Goal: Information Seeking & Learning: Learn about a topic

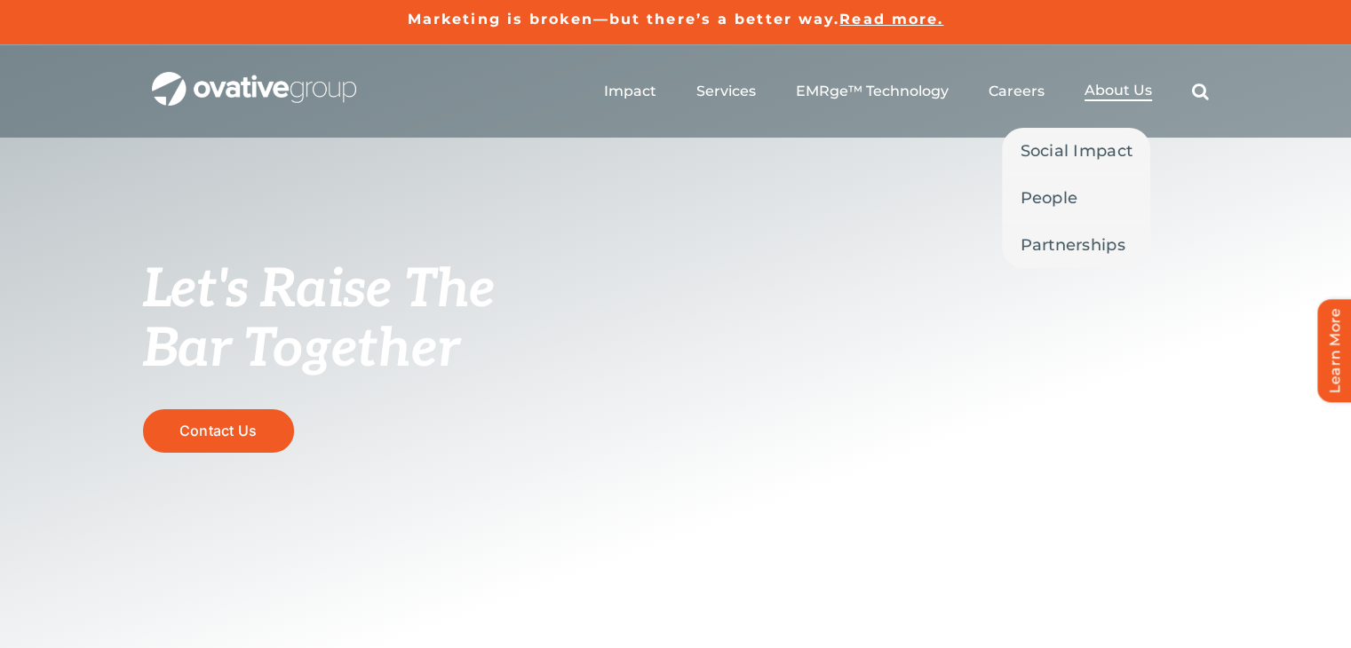
click at [1126, 91] on span "About Us" at bounding box center [1119, 91] width 68 height 18
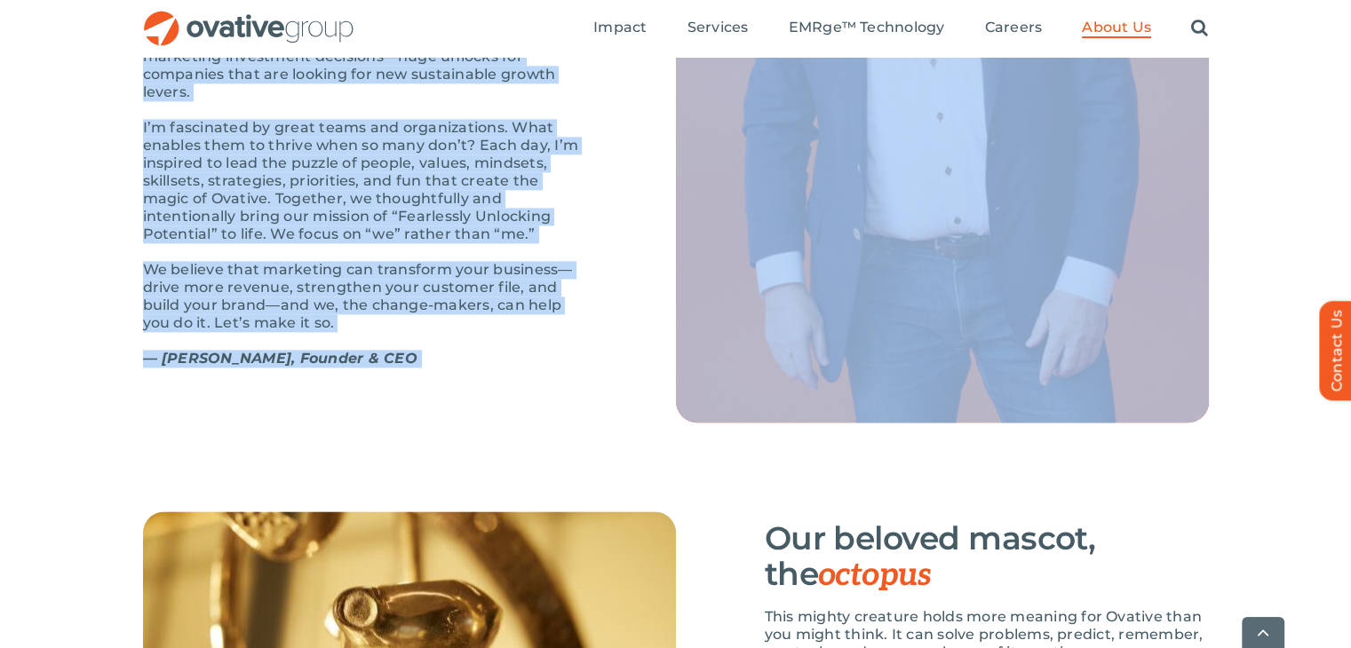
scroll to position [2224, 0]
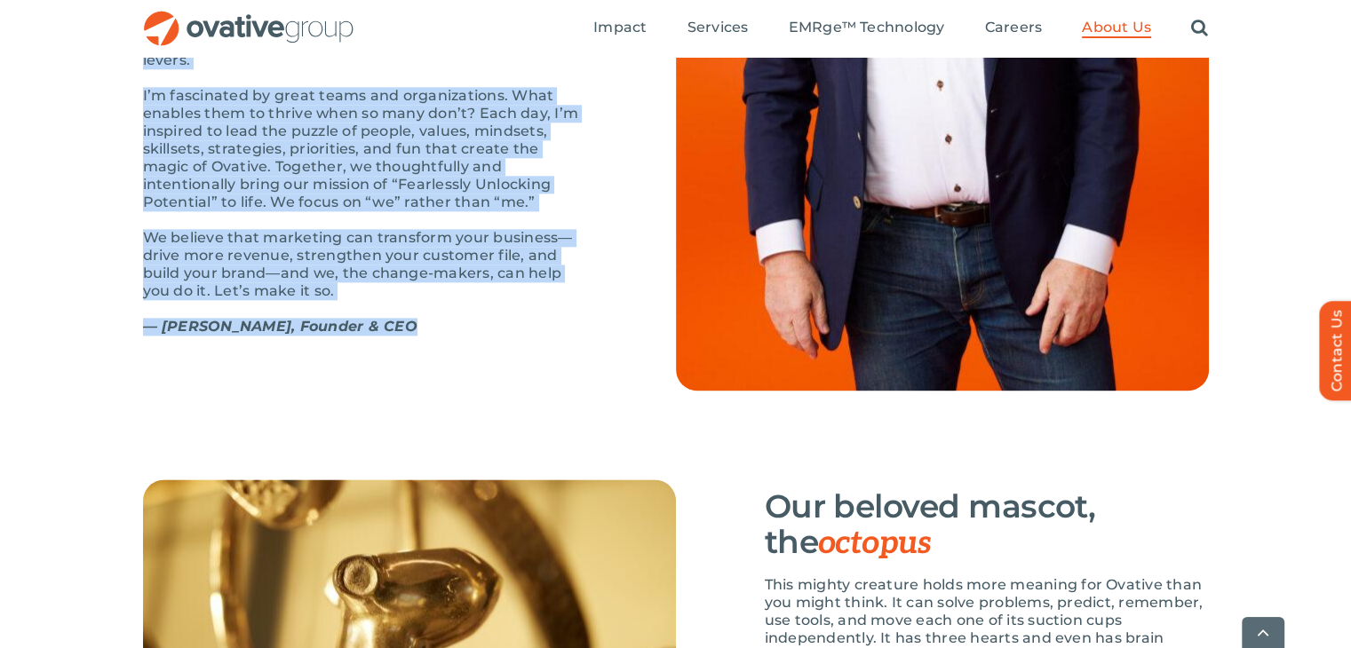
drag, startPoint x: 146, startPoint y: 83, endPoint x: 390, endPoint y: 361, distance: 369.4
click at [390, 354] on div "OUR STORY Bright past, better future The first time I wrote down “Ovative” was …" at bounding box center [365, 8] width 444 height 689
copy div "OUR STORY Bright past, better future The first time I wrote down “Ovative” was …"
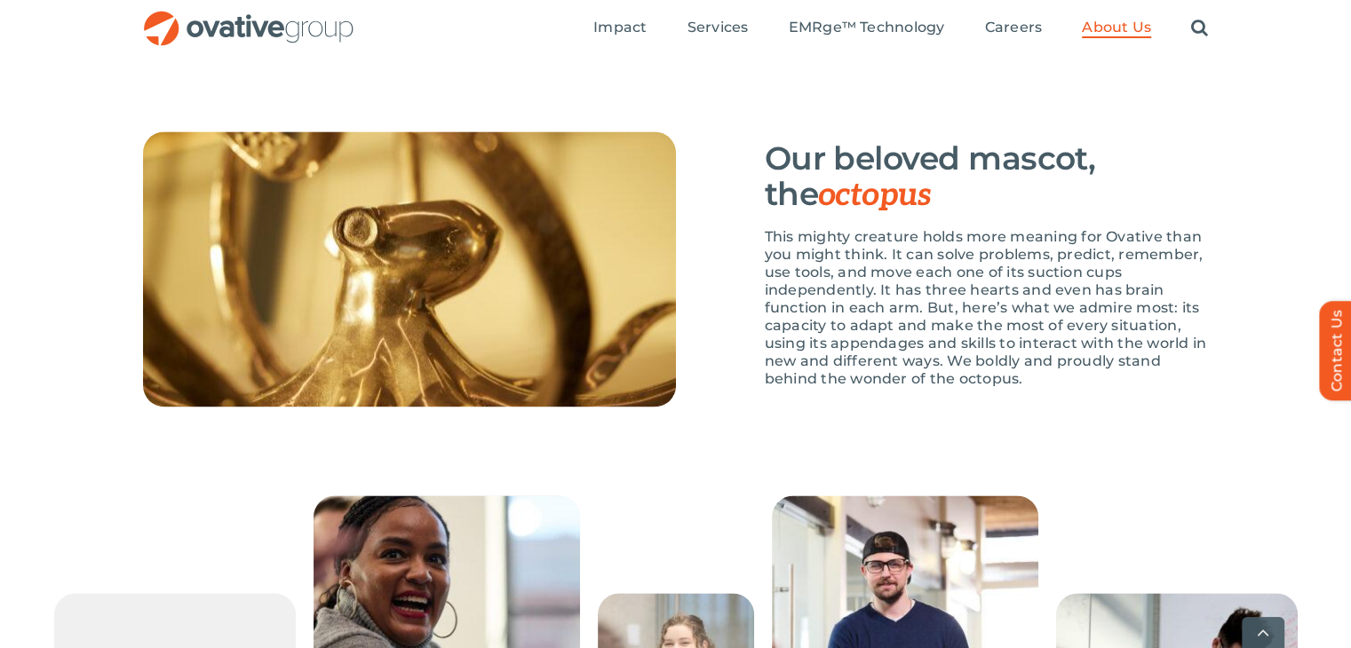
scroll to position [2573, 0]
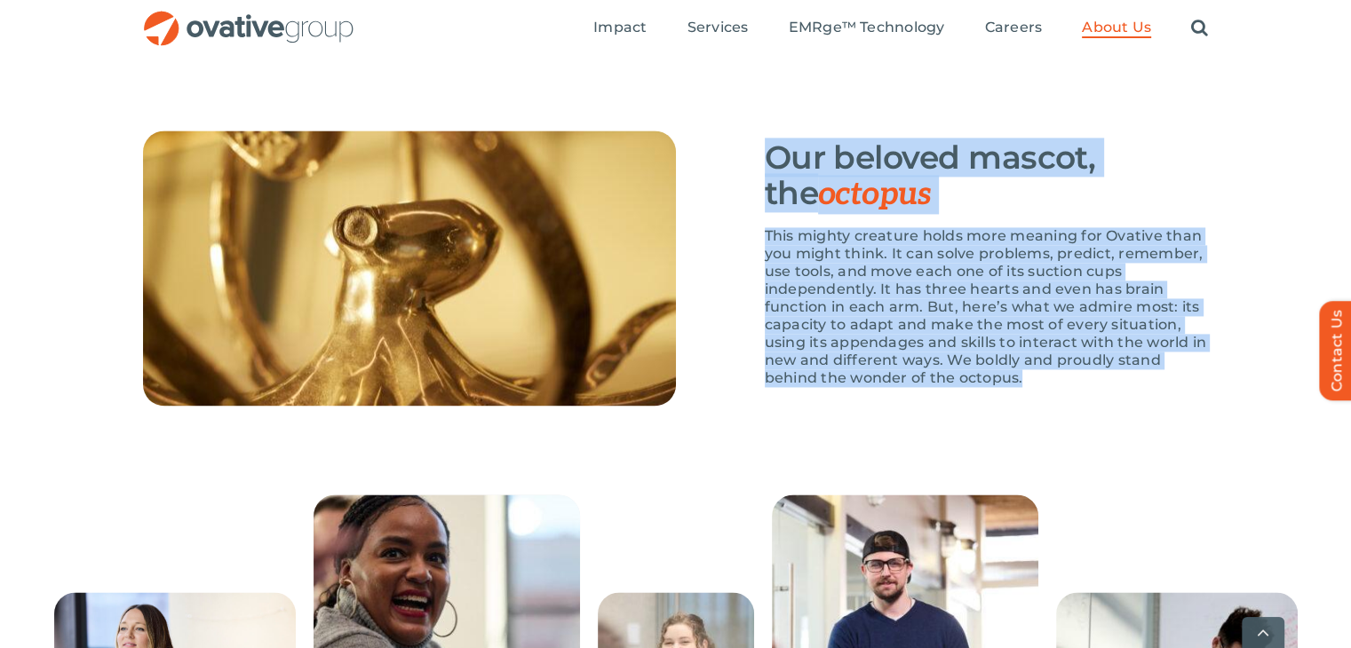
drag, startPoint x: 767, startPoint y: 218, endPoint x: 1044, endPoint y: 434, distance: 351.8
click at [1044, 406] on div "Our beloved mascot, the octopus This mighty creature holds more meaning for Ova…" at bounding box center [987, 268] width 444 height 275
copy div "Our beloved mascot, the octopus This mighty creature holds more meaning for Ova…"
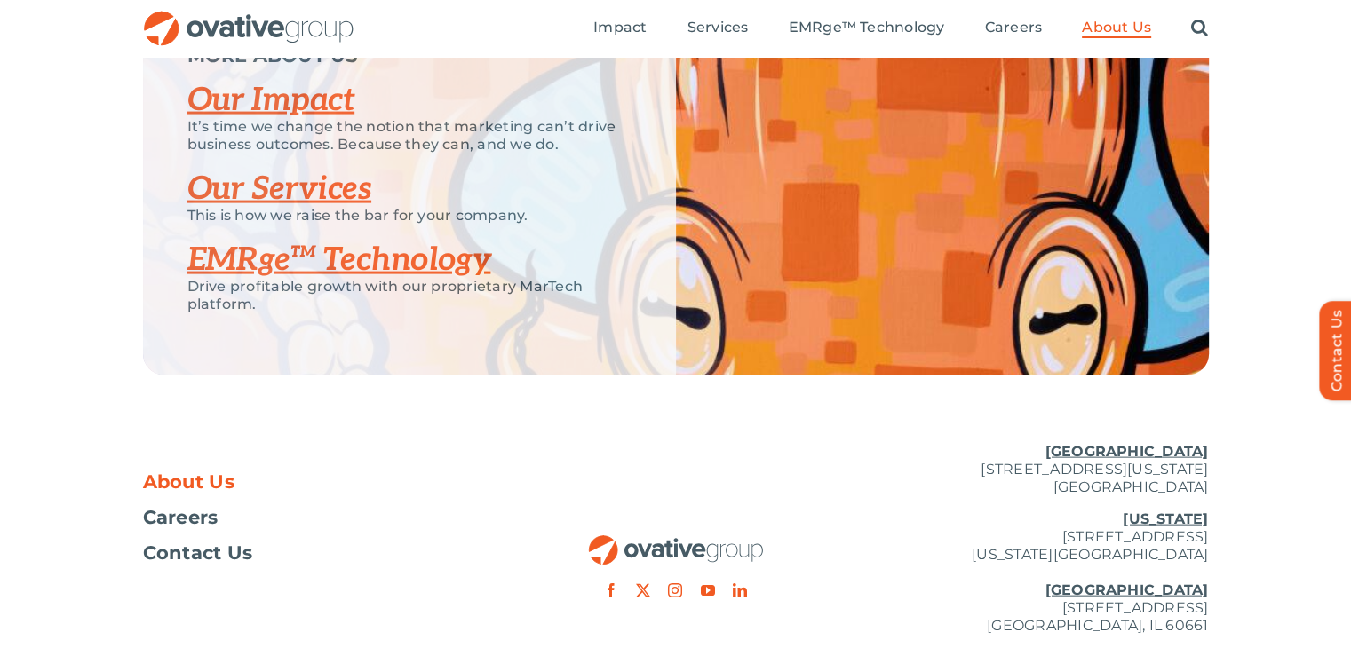
scroll to position [3755, 0]
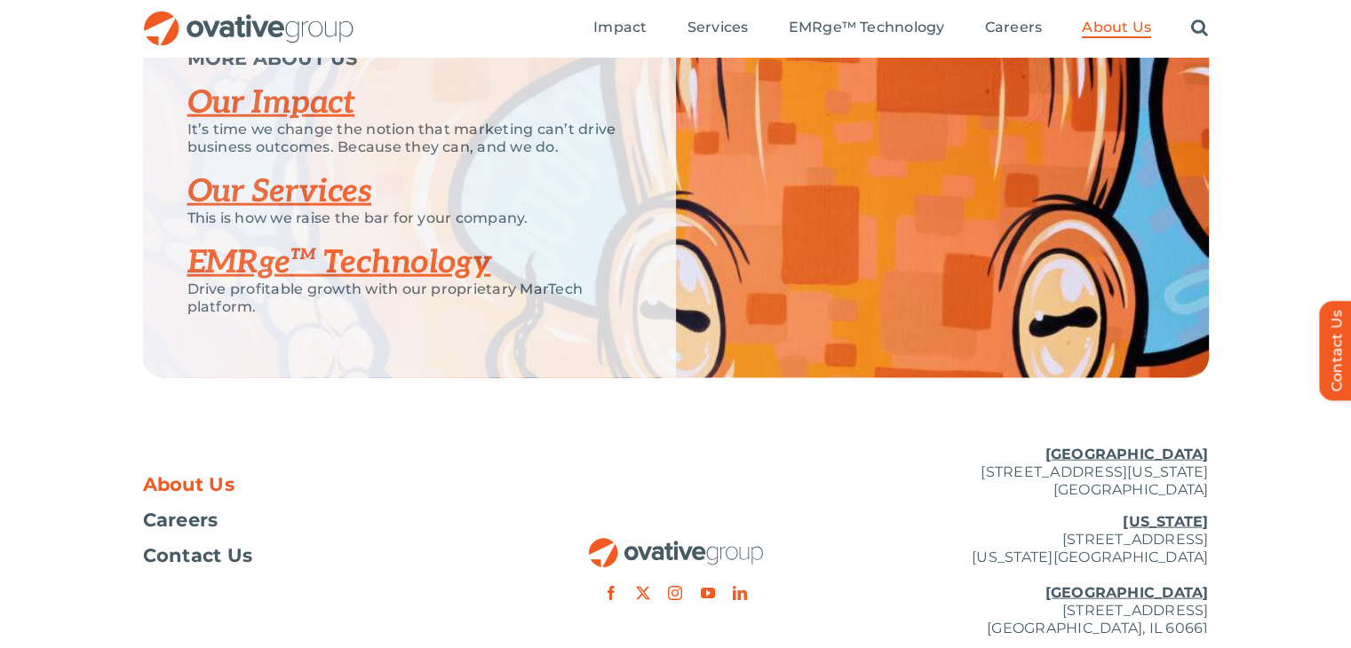
click at [282, 123] on link "Our Impact" at bounding box center [271, 102] width 168 height 39
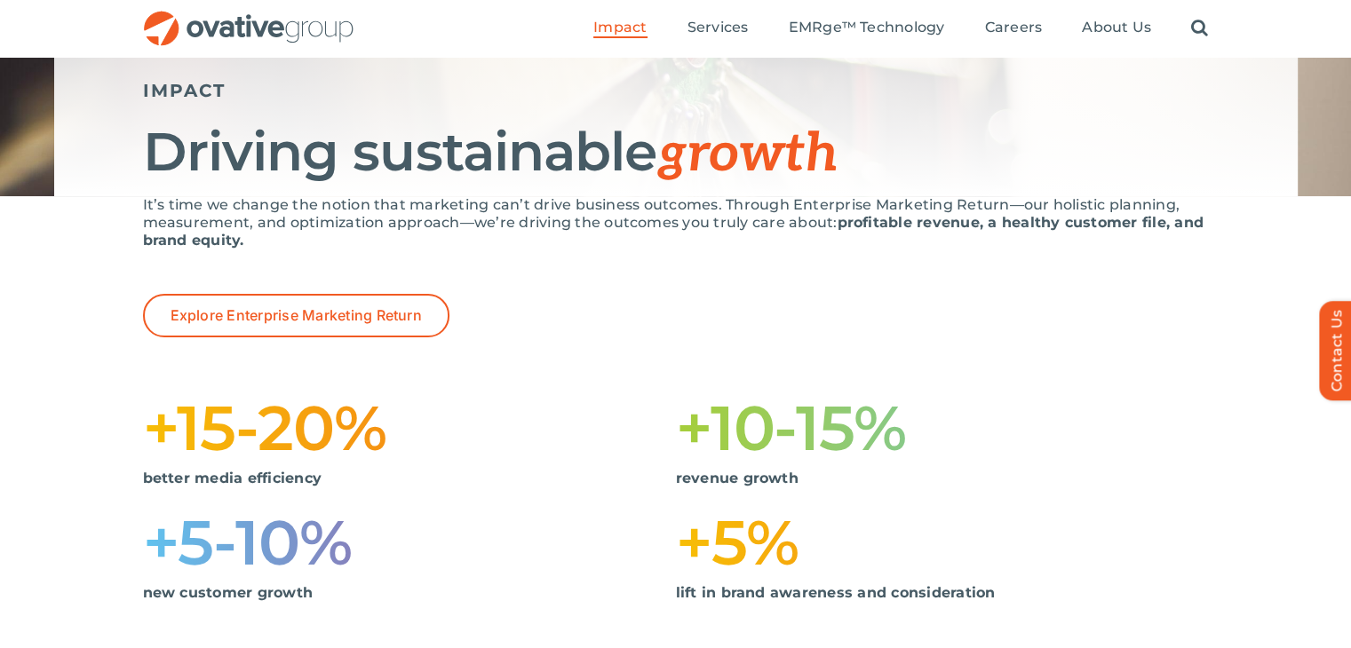
scroll to position [168, 0]
